Goal: Task Accomplishment & Management: Manage account settings

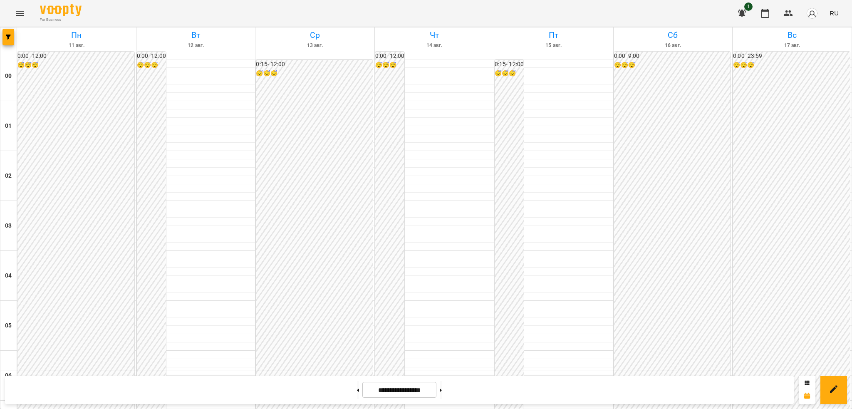
scroll to position [544, 0]
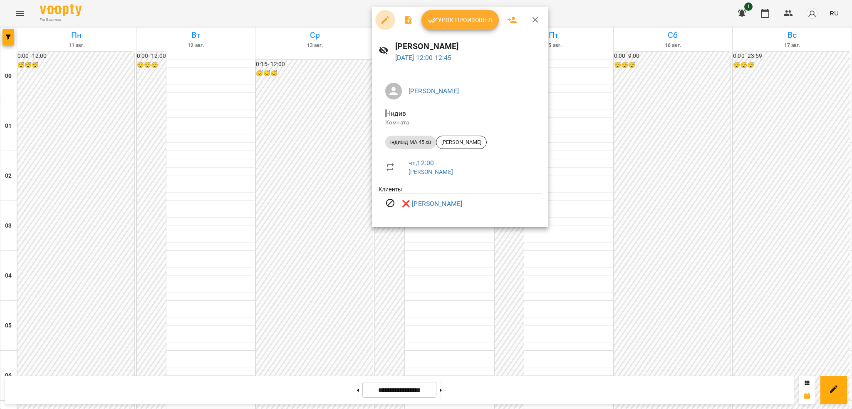
click at [385, 23] on icon "button" at bounding box center [385, 20] width 10 height 10
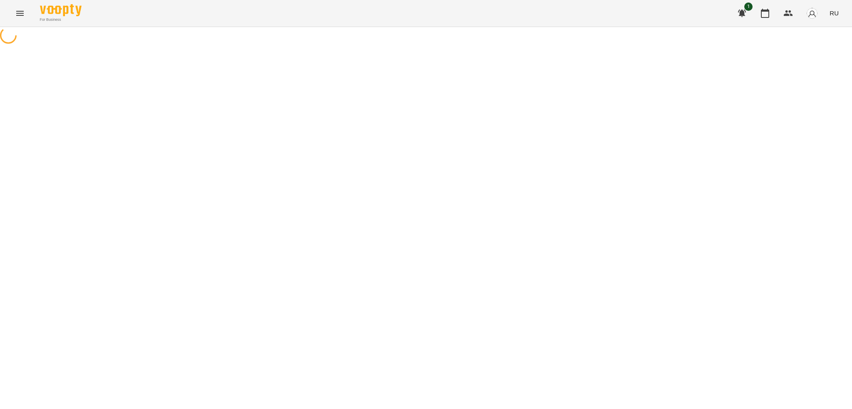
select select "**********"
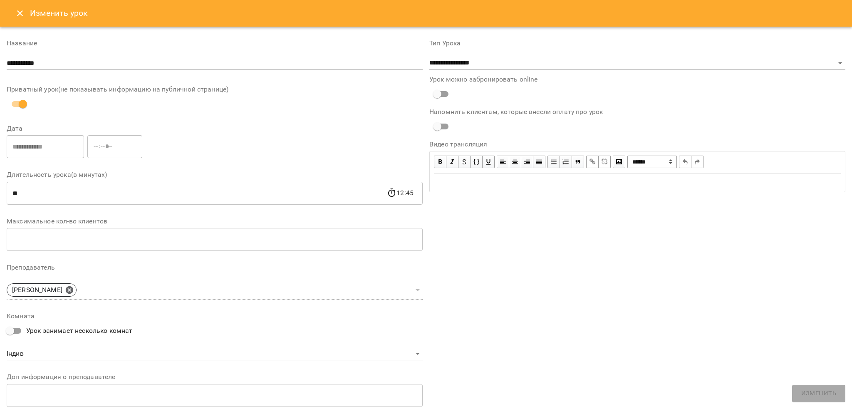
click at [19, 17] on icon "Close" at bounding box center [20, 13] width 10 height 10
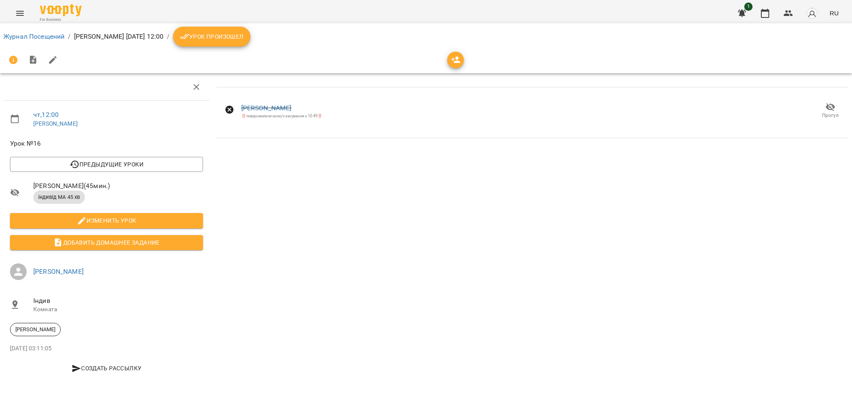
click at [23, 12] on icon "Menu" at bounding box center [19, 13] width 7 height 5
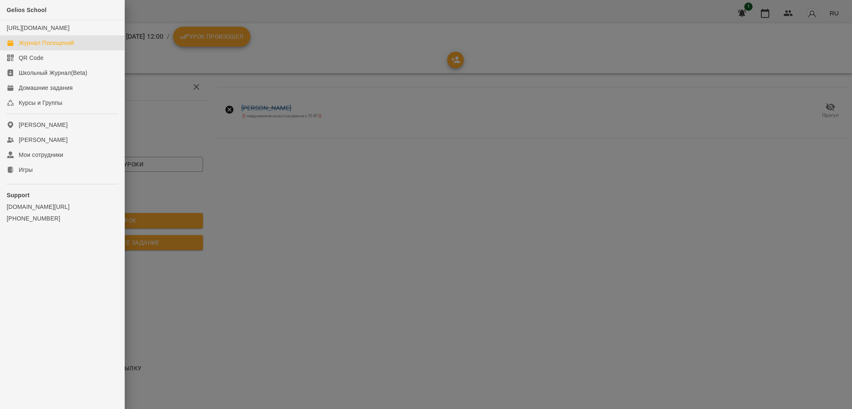
click at [75, 50] on link "Журнал Посещений" at bounding box center [62, 42] width 124 height 15
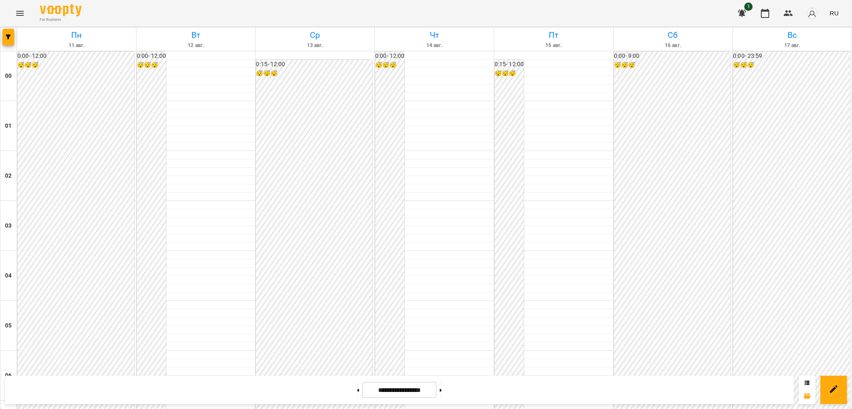
scroll to position [703, 0]
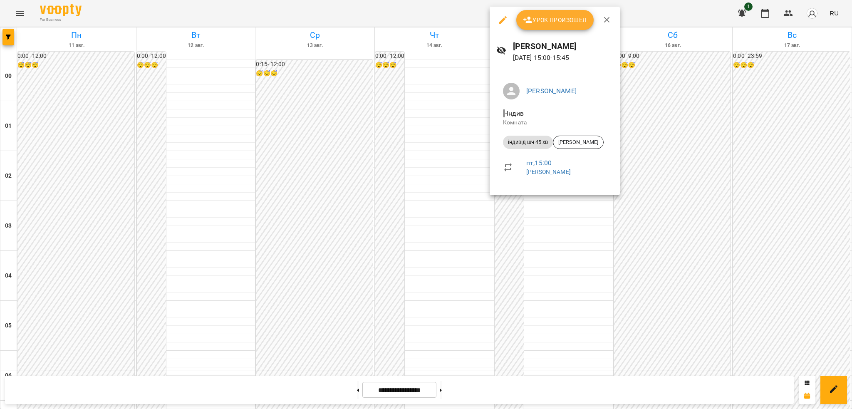
click at [504, 16] on icon "button" at bounding box center [503, 20] width 10 height 10
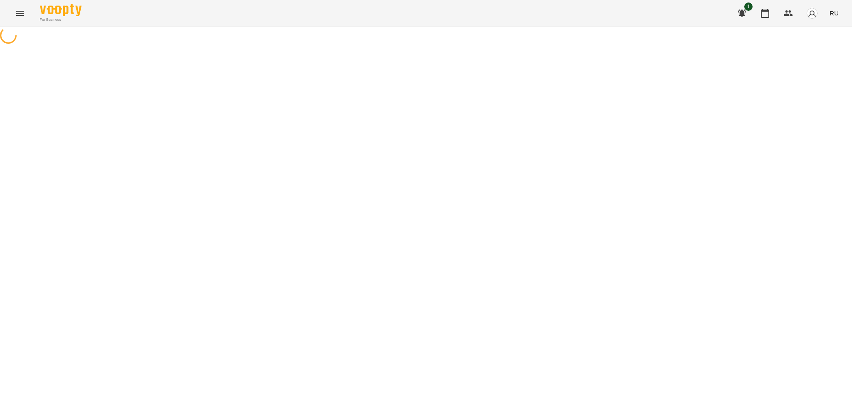
select select "**********"
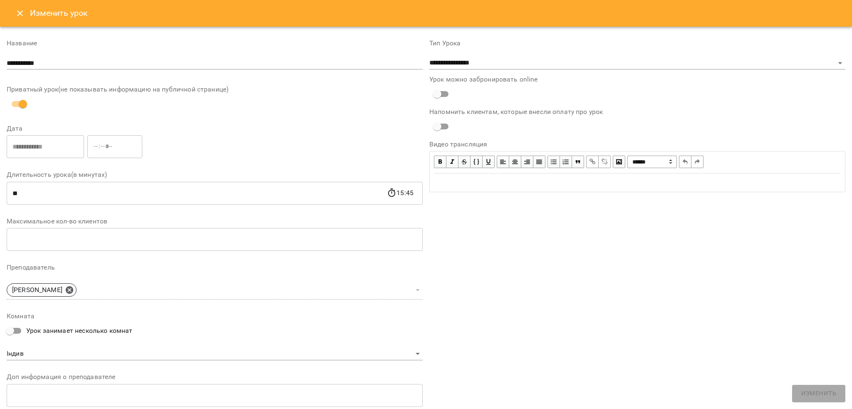
click at [16, 14] on icon "Close" at bounding box center [20, 13] width 10 height 10
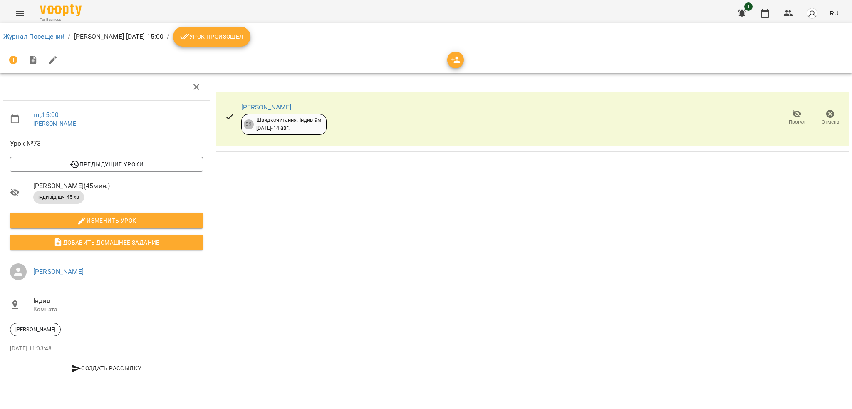
click at [228, 43] on button "Урок произошел" at bounding box center [211, 37] width 77 height 20
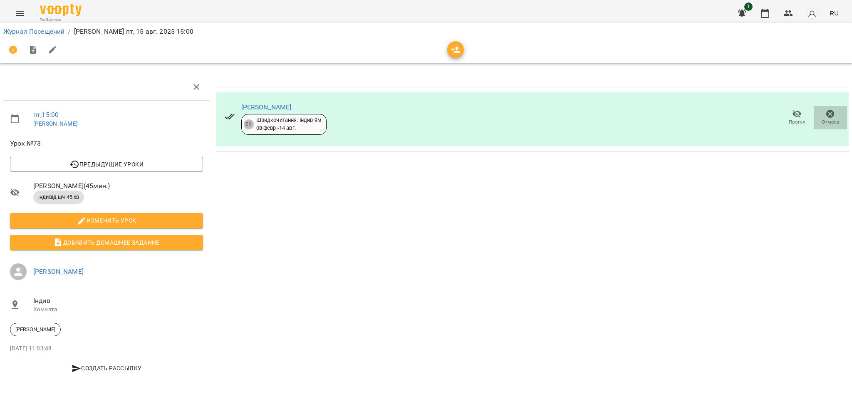
click at [834, 116] on icon "button" at bounding box center [830, 114] width 10 height 10
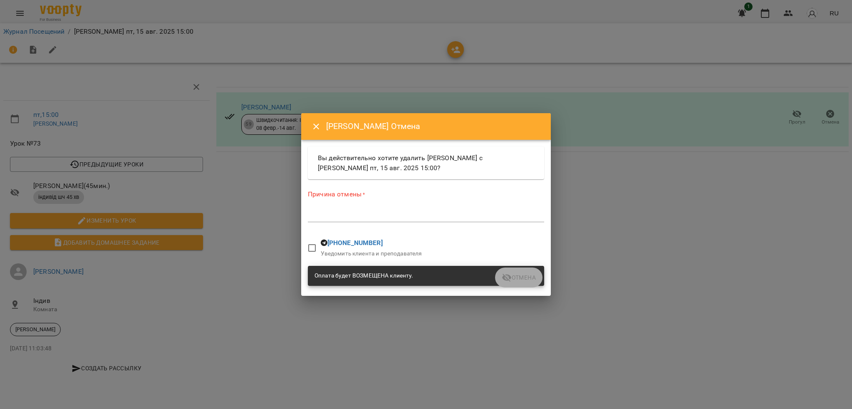
click at [316, 220] on div "*" at bounding box center [426, 215] width 236 height 13
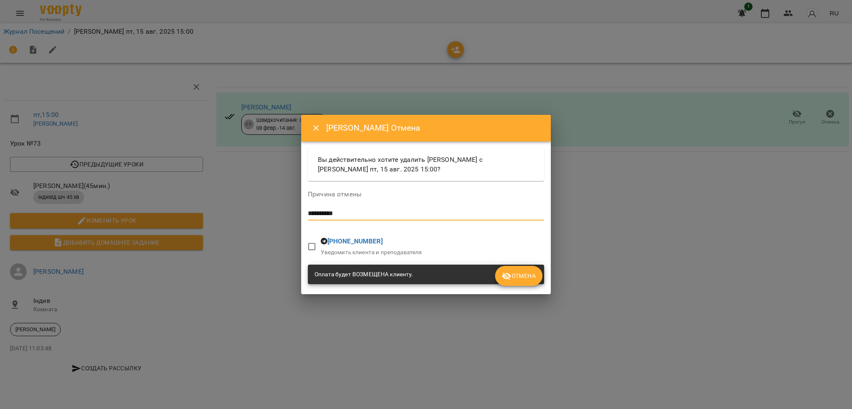
type textarea "**********"
click at [512, 273] on span "Отмена" at bounding box center [519, 276] width 34 height 10
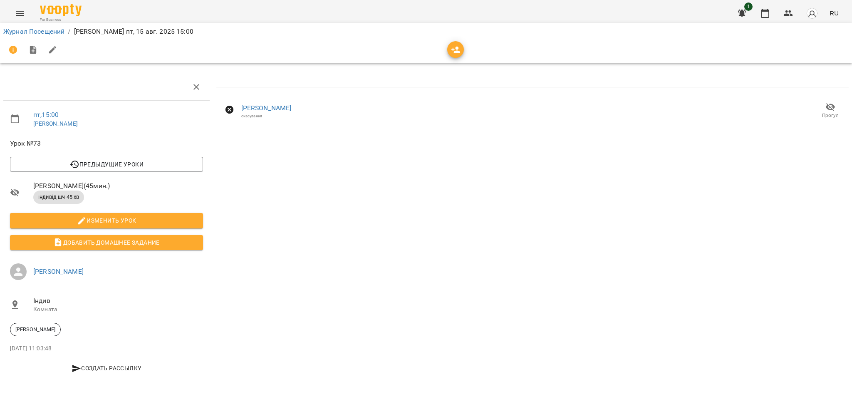
click at [14, 14] on button "Menu" at bounding box center [20, 13] width 20 height 20
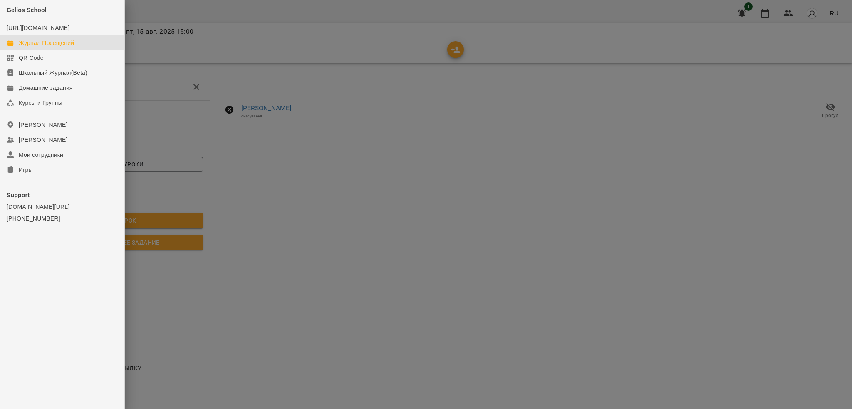
click at [87, 47] on link "Журнал Посещений" at bounding box center [62, 42] width 124 height 15
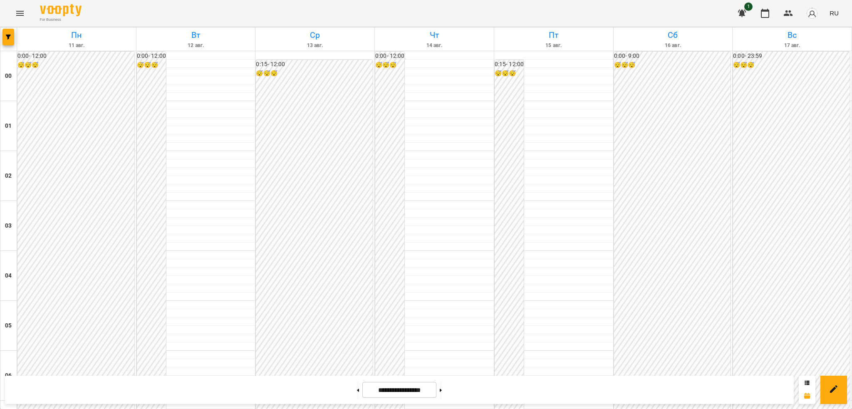
scroll to position [725, 0]
